Goal: Information Seeking & Learning: Learn about a topic

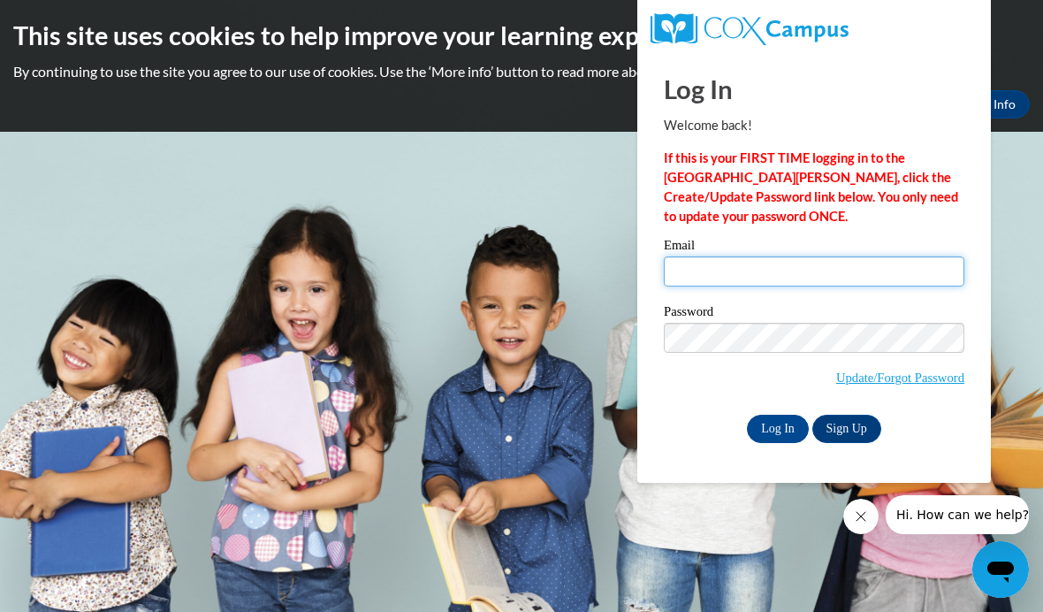
click at [719, 277] on input "Email" at bounding box center [814, 271] width 300 height 30
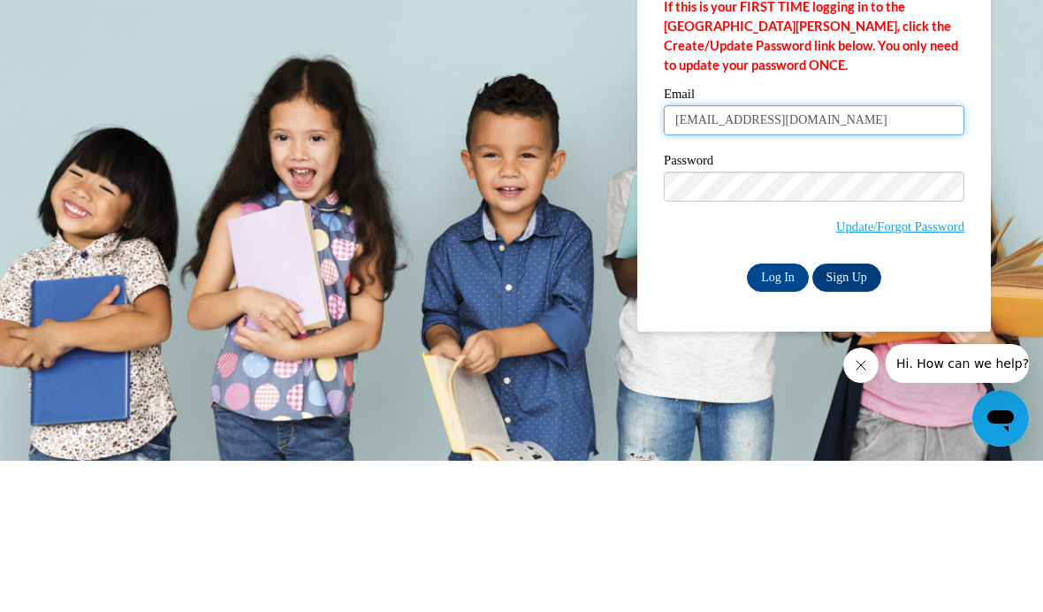
type input "jessicagarner1987@gmail.com"
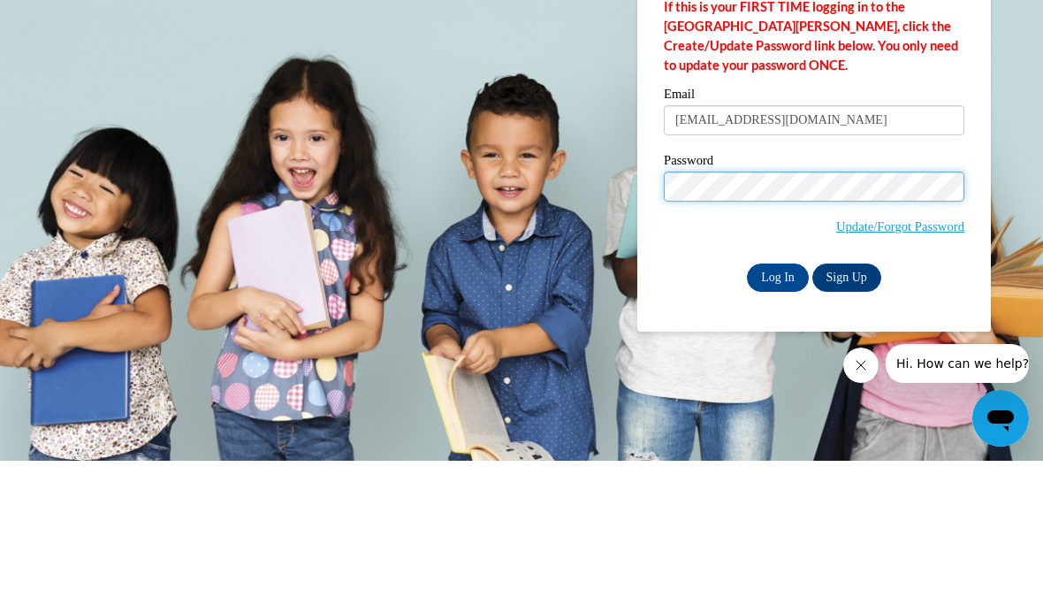
click at [778, 415] on input "Log In" at bounding box center [778, 429] width 62 height 28
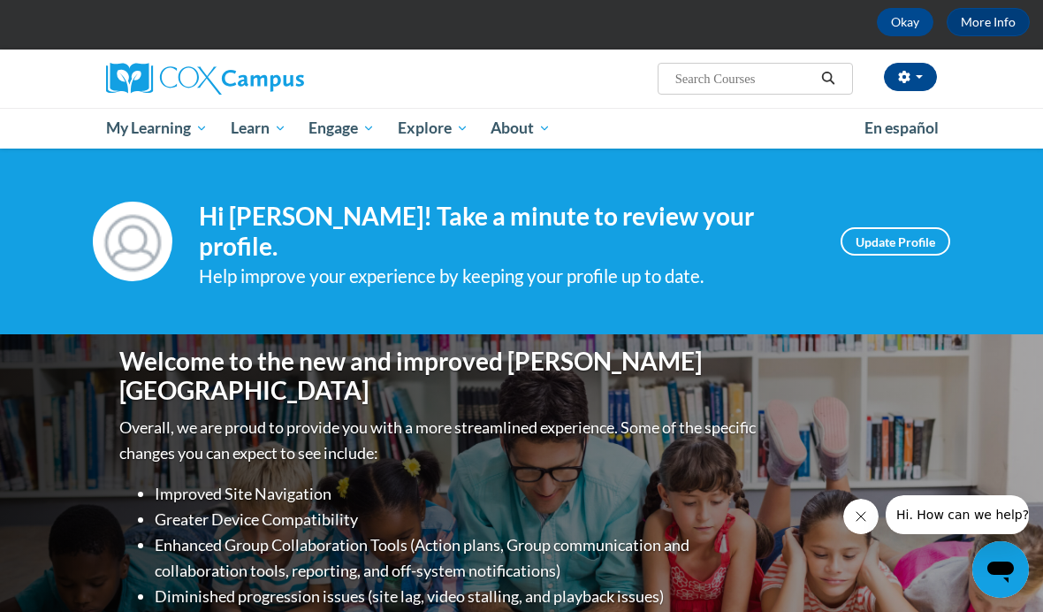
scroll to position [81, 0]
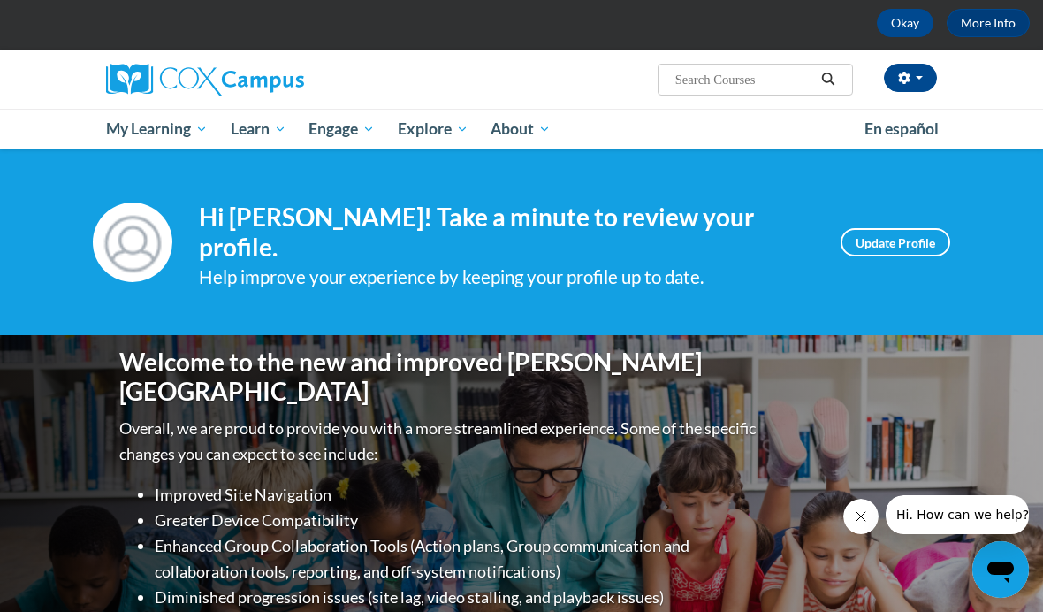
click at [0, 0] on link "My Course Progress" at bounding box center [0, 0] width 0 height 0
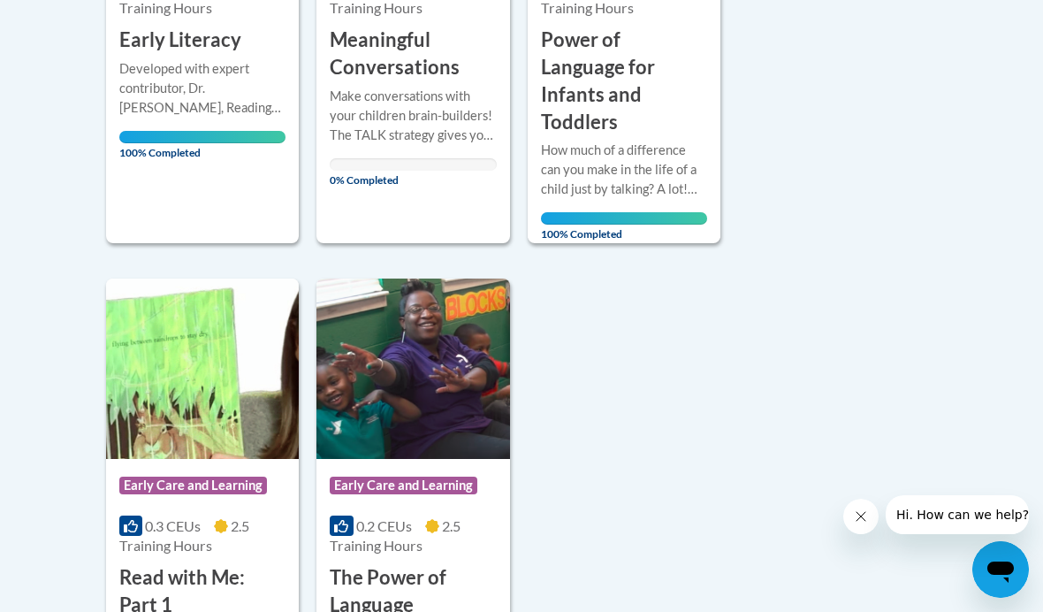
scroll to position [729, 0]
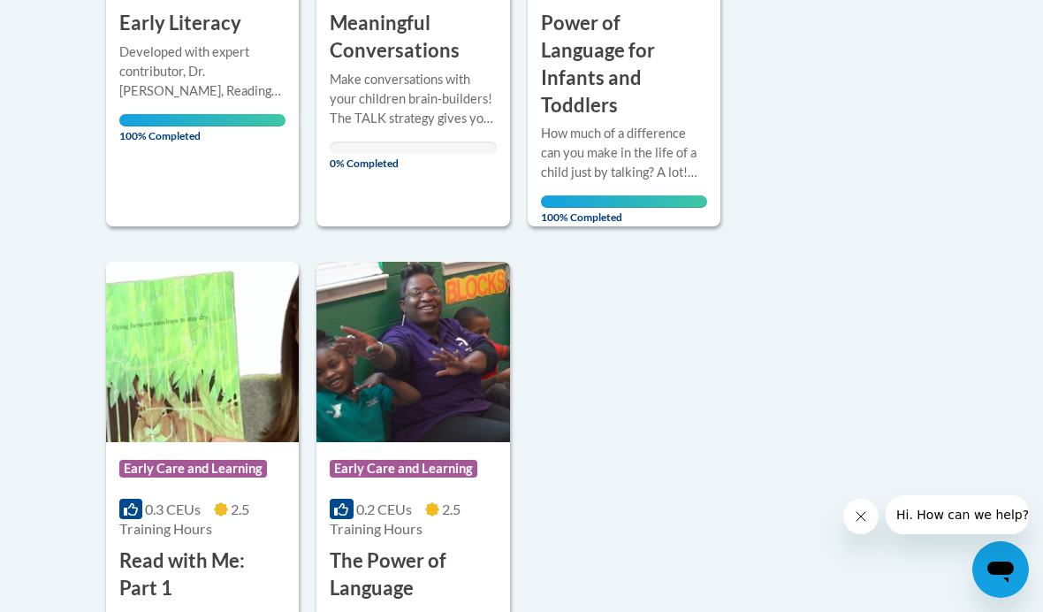
click at [184, 369] on img at bounding box center [202, 352] width 193 height 180
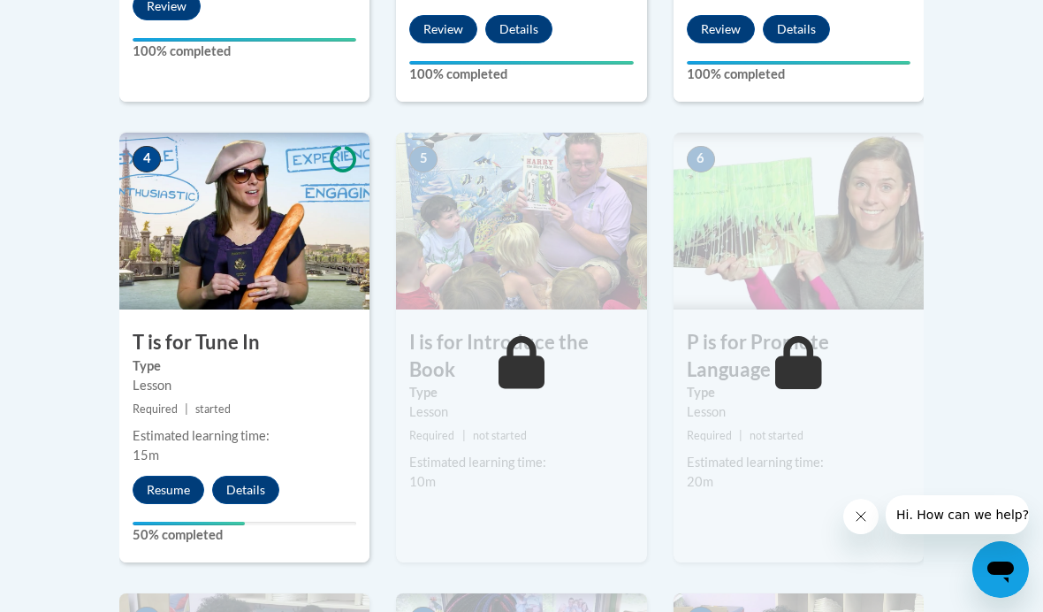
scroll to position [980, 0]
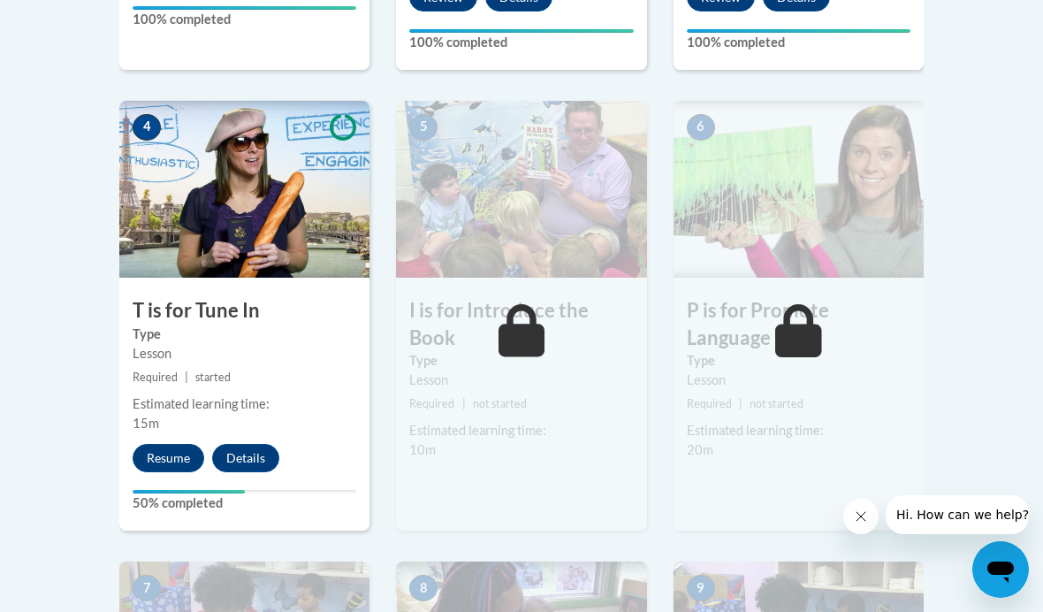
click at [171, 448] on button "Resume" at bounding box center [169, 458] width 72 height 28
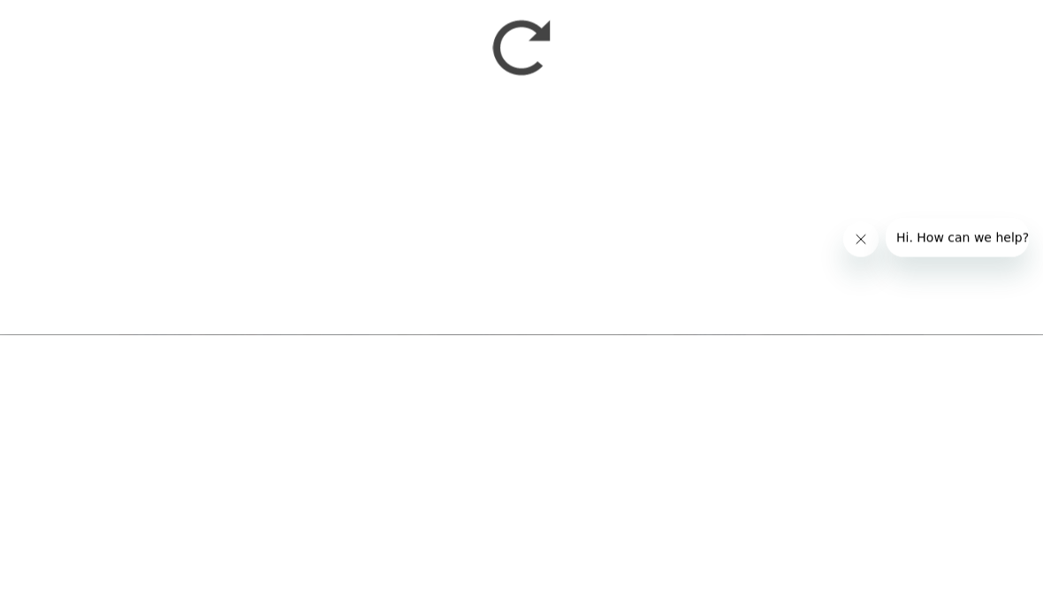
scroll to position [1257, 0]
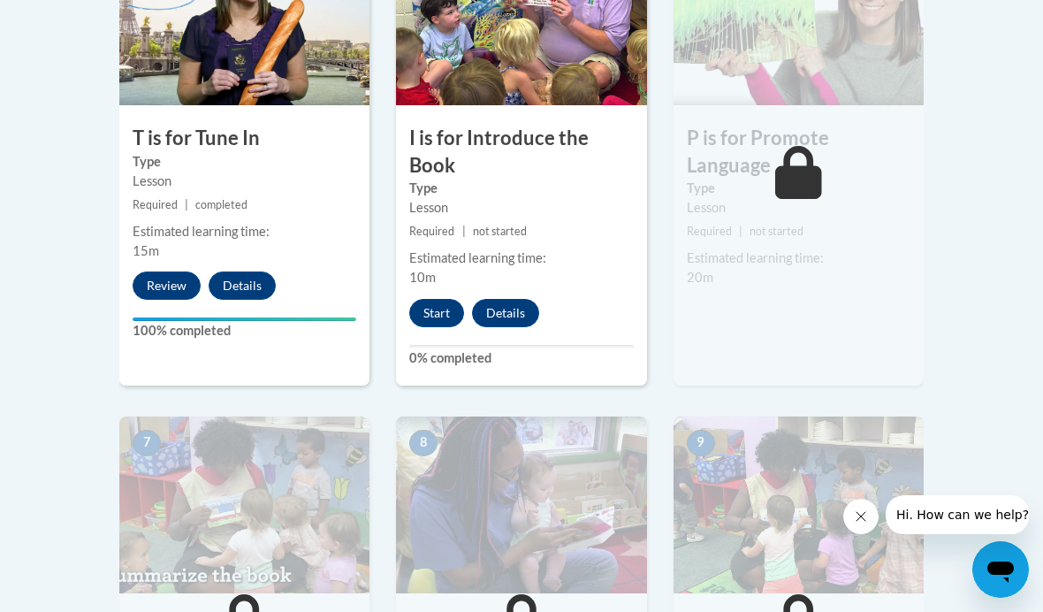
scroll to position [1149, 0]
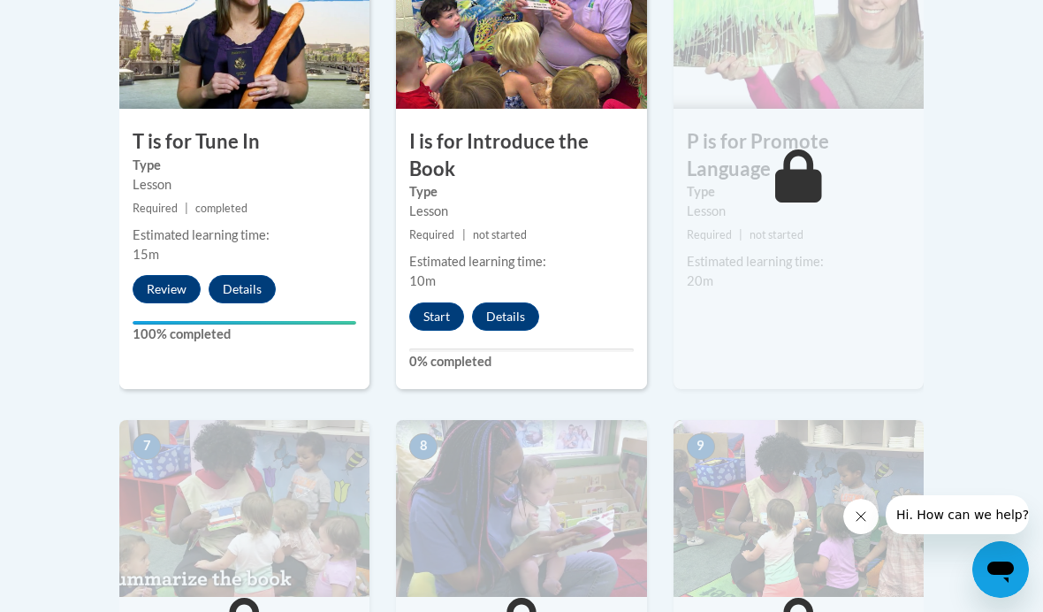
click at [434, 302] on button "Start" at bounding box center [436, 316] width 55 height 28
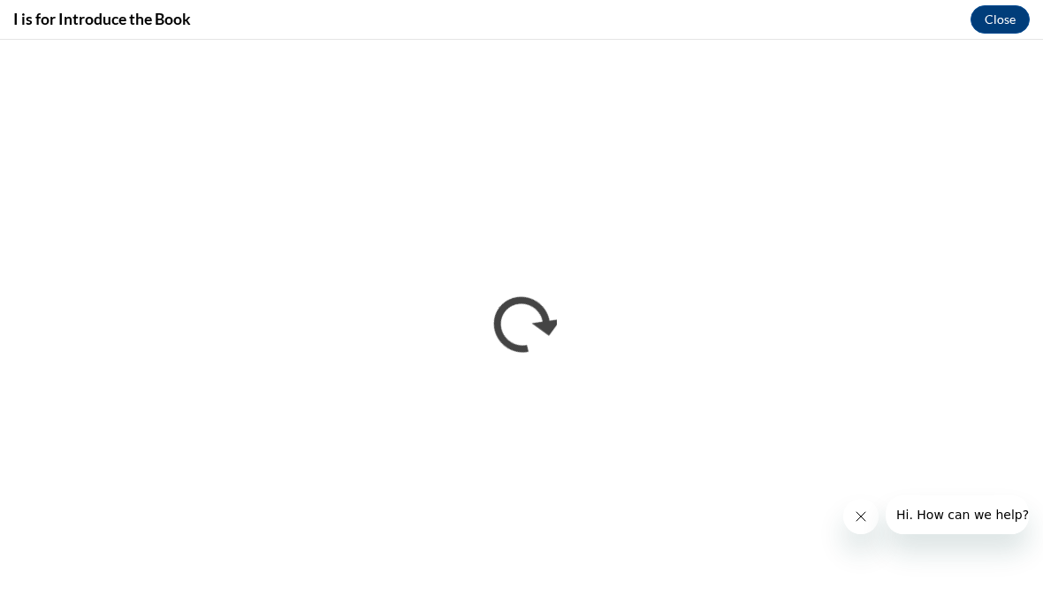
scroll to position [0, 0]
click at [848, 517] on button "Close message from company" at bounding box center [860, 515] width 35 height 35
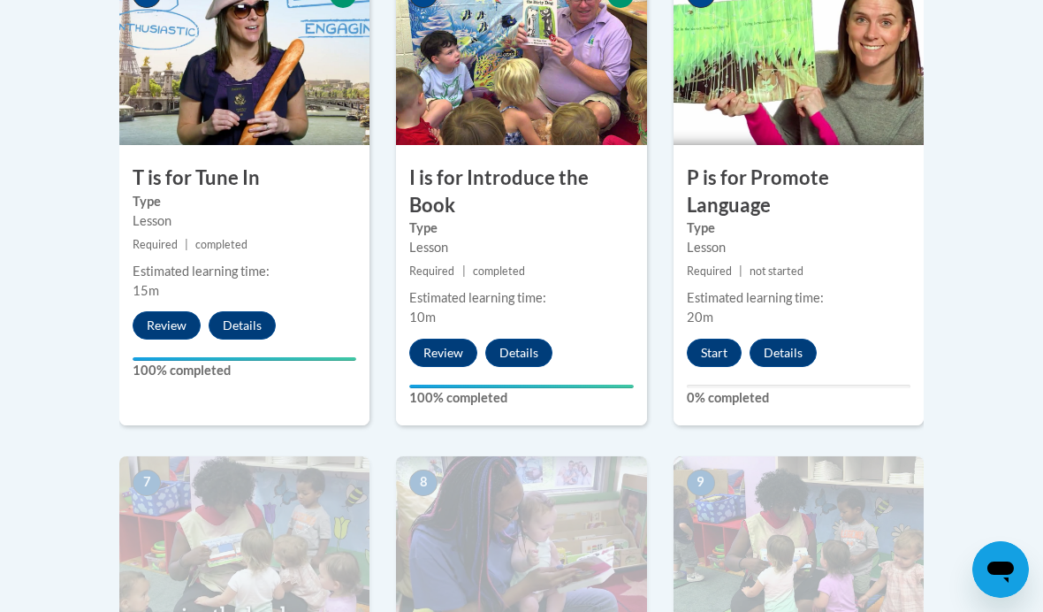
scroll to position [1117, 0]
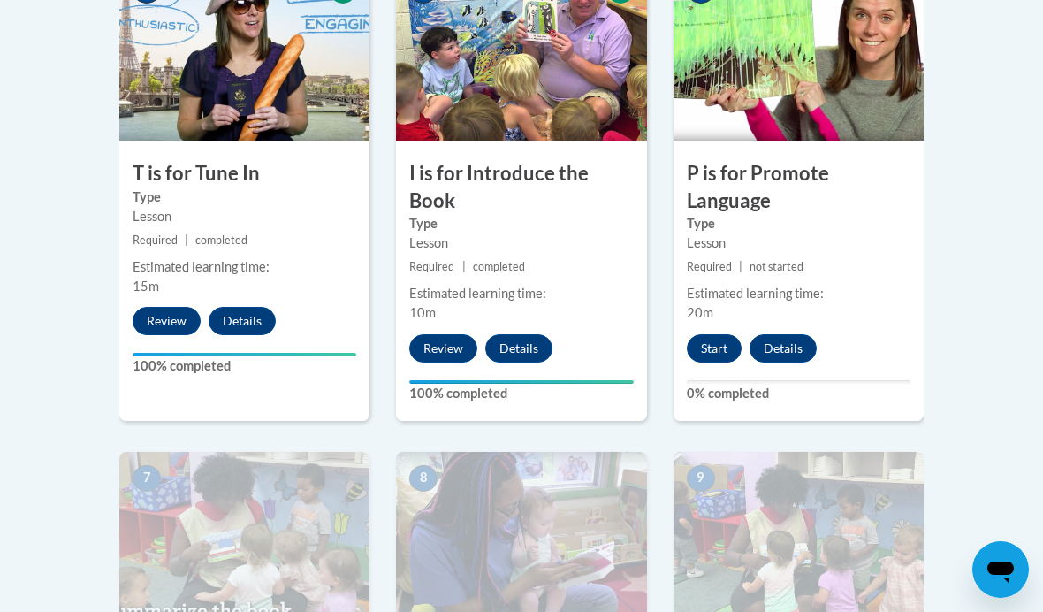
click at [713, 334] on button "Start" at bounding box center [714, 348] width 55 height 28
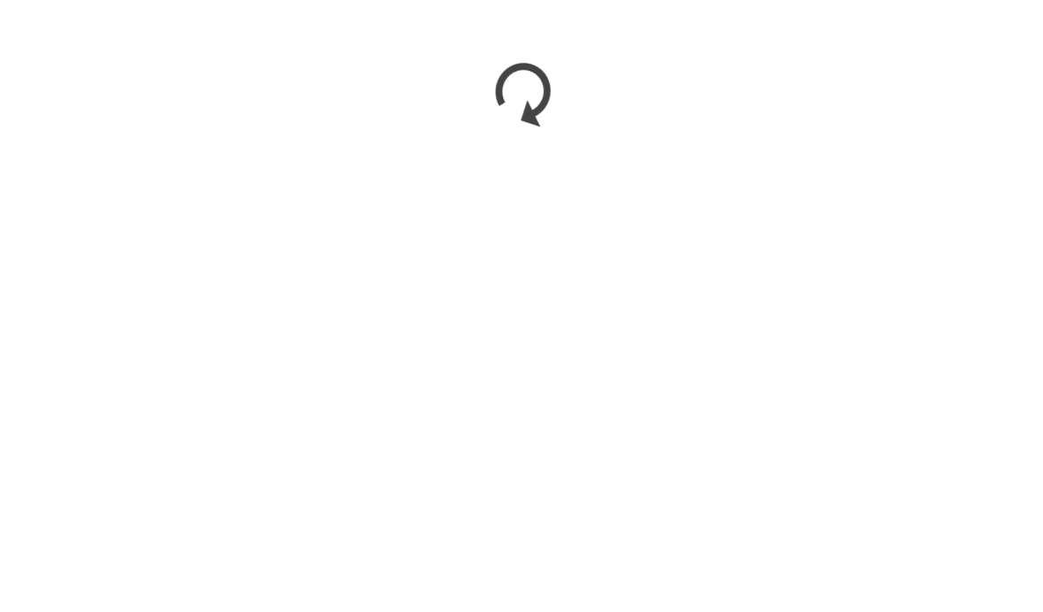
scroll to position [1669, 0]
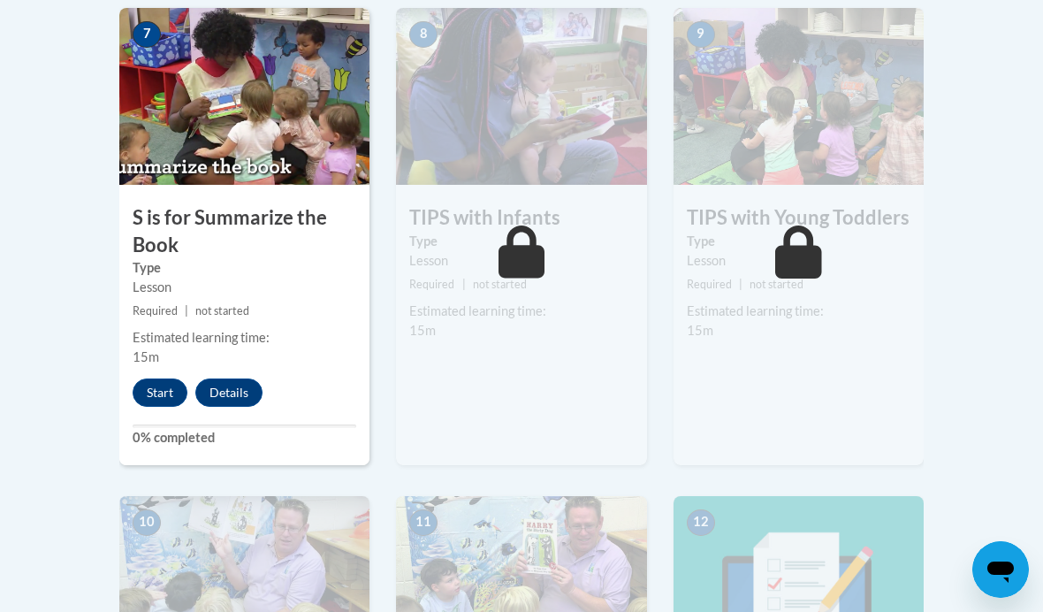
scroll to position [1543, 0]
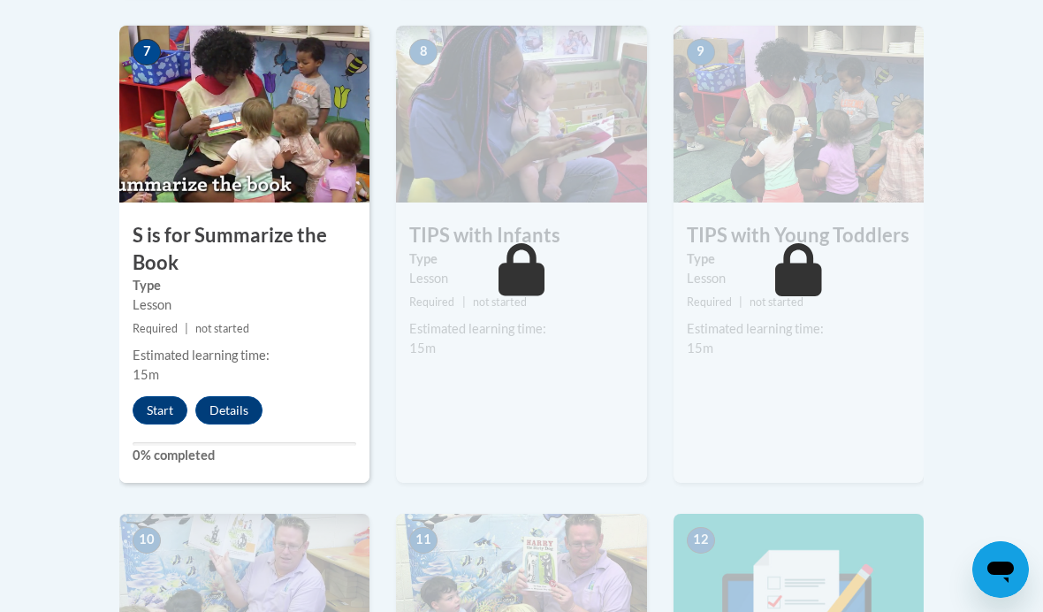
click at [157, 404] on button "Start" at bounding box center [160, 410] width 55 height 28
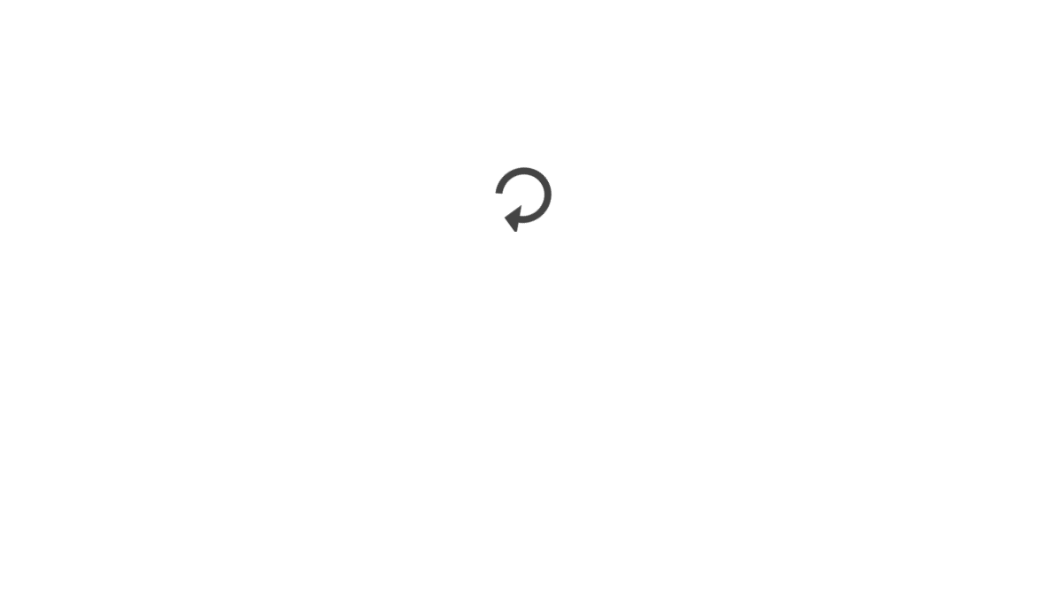
scroll to position [1736, 0]
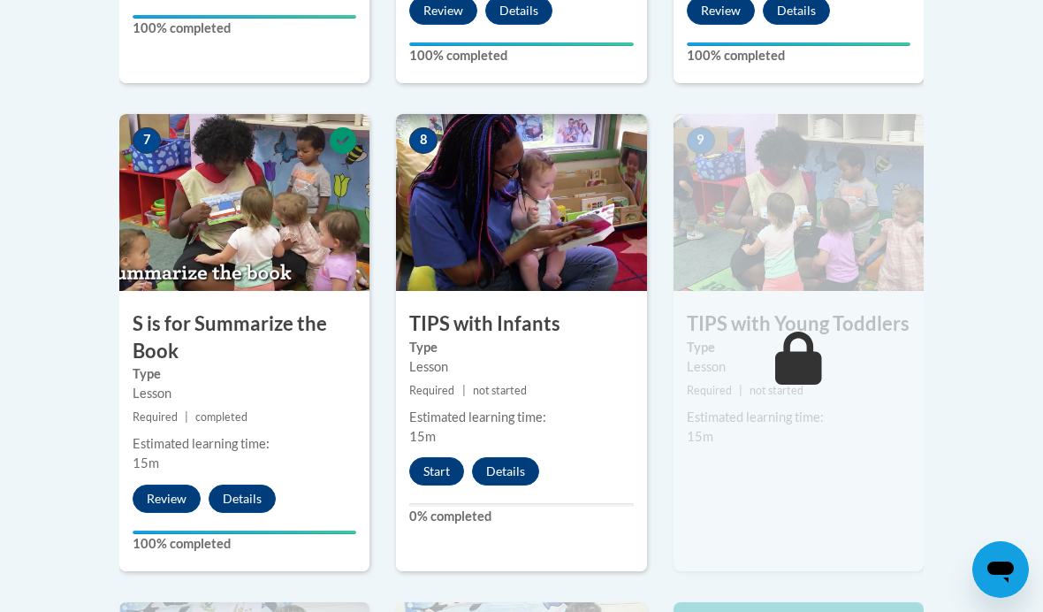
scroll to position [1472, 0]
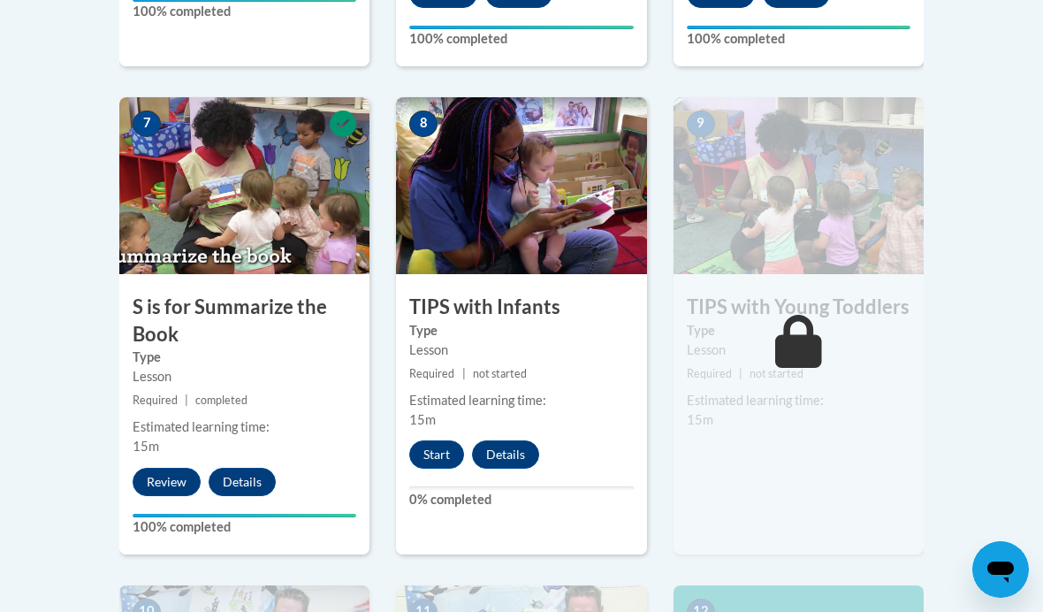
click at [441, 446] on button "Start" at bounding box center [436, 454] width 55 height 28
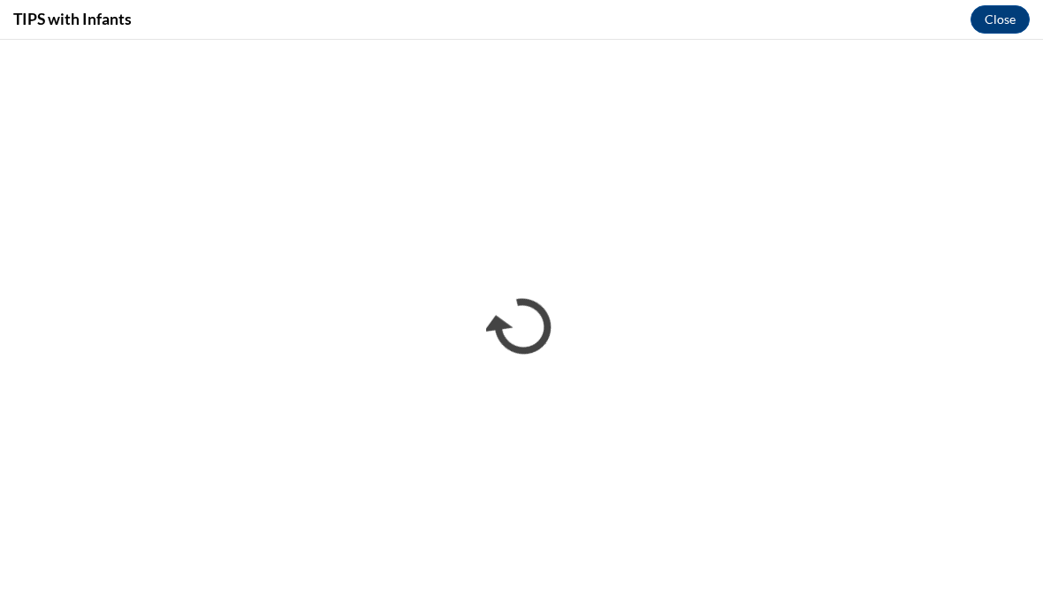
scroll to position [0, 0]
